Goal: Find specific page/section: Find specific page/section

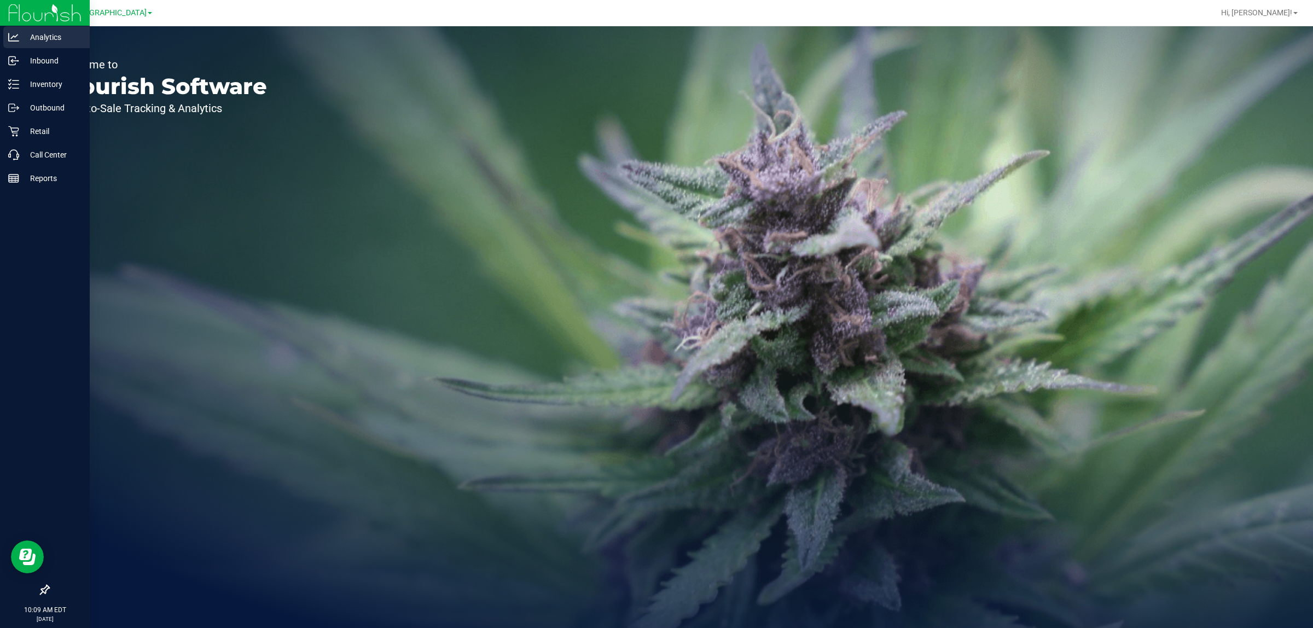
click at [47, 37] on p "Analytics" at bounding box center [52, 37] width 66 height 13
